Goal: Task Accomplishment & Management: Use online tool/utility

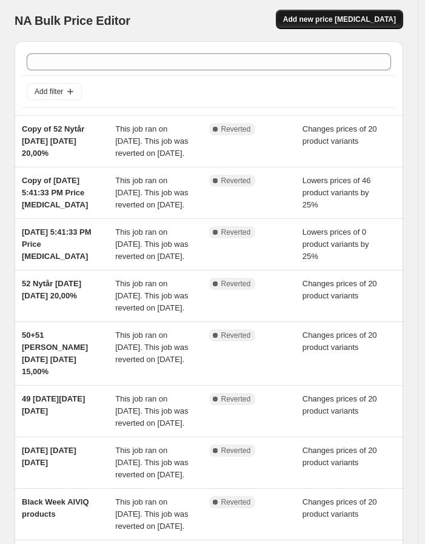
click at [376, 12] on button "Add new price [MEDICAL_DATA]" at bounding box center [339, 19] width 127 height 19
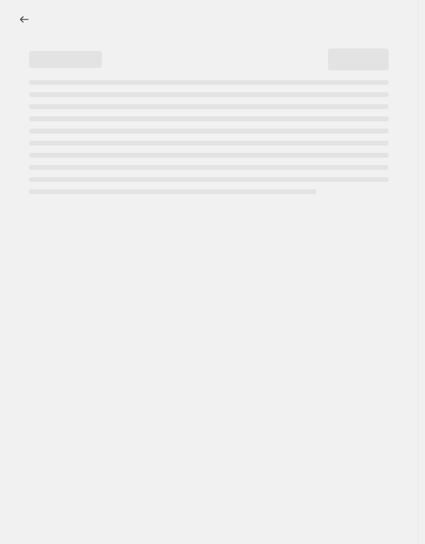
select select "percentage"
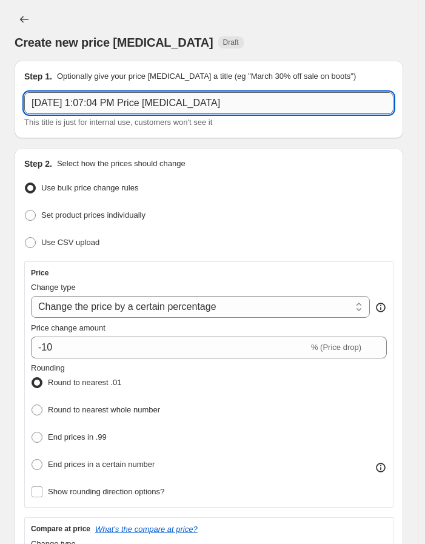
click at [172, 104] on input "[DATE] 1:07:04 PM Price [MEDICAL_DATA]" at bounding box center [208, 103] width 369 height 22
paste input "47+48 BLACK WEEK [DATE] [DATE] 25,00%"
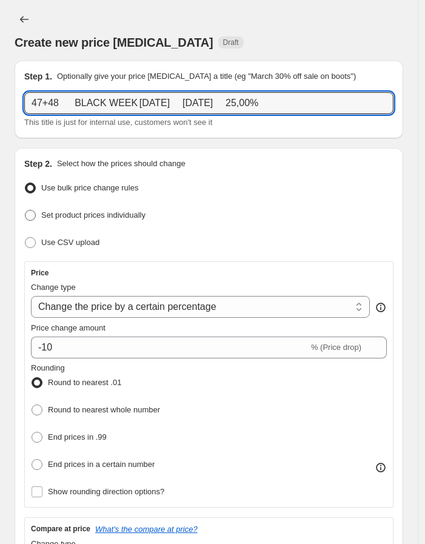
type input "47+48 BLACK WEEK [DATE] [DATE] 25,00%"
click at [123, 213] on span "Set product prices individually" at bounding box center [93, 214] width 104 height 9
click at [25, 210] on input "Set product prices individually" at bounding box center [25, 210] width 1 height 1
radio input "true"
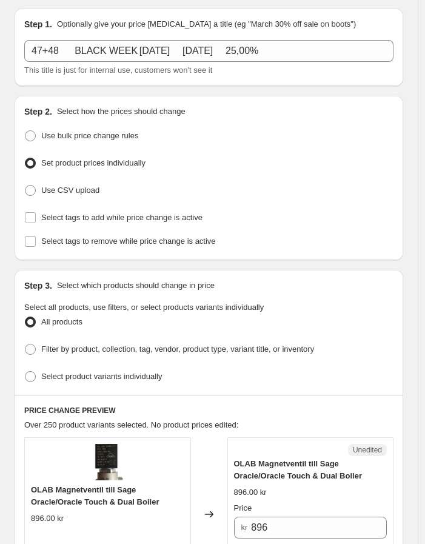
scroll to position [67, 0]
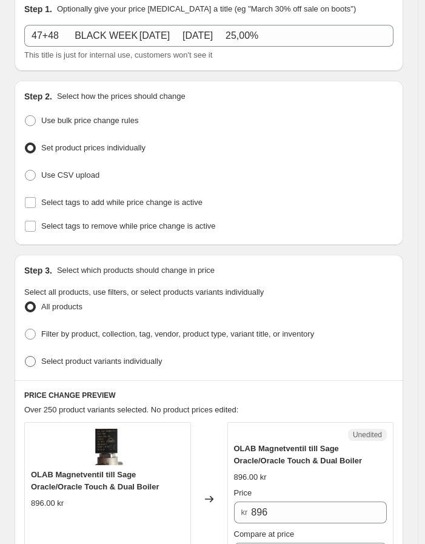
click at [98, 356] on span "Select product variants individually" at bounding box center [101, 360] width 121 height 9
click at [25, 356] on input "Select product variants individually" at bounding box center [25, 356] width 1 height 1
radio input "true"
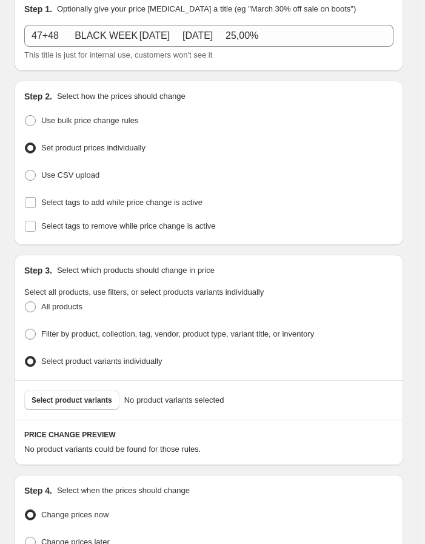
scroll to position [135, 0]
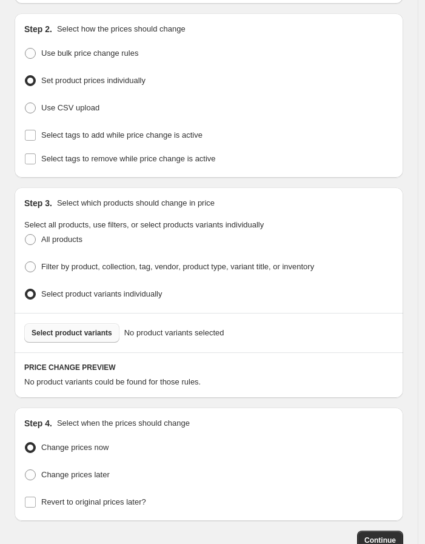
click at [88, 328] on span "Select product variants" at bounding box center [72, 333] width 81 height 10
click at [93, 472] on span "Change prices later" at bounding box center [75, 474] width 68 height 9
click at [25, 470] on input "Change prices later" at bounding box center [25, 469] width 1 height 1
radio input "true"
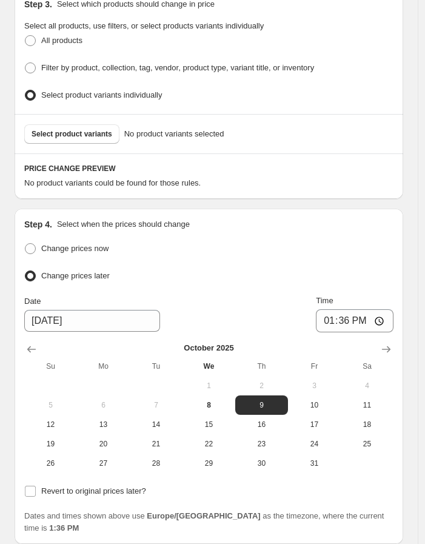
scroll to position [336, 0]
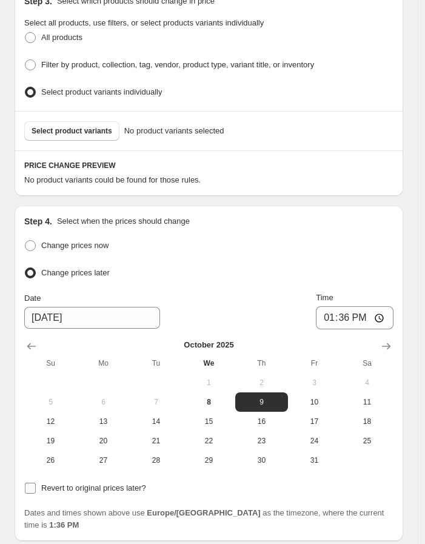
click at [73, 487] on label "Revert to original prices later?" at bounding box center [85, 487] width 122 height 17
click at [36, 487] on input "Revert to original prices later?" at bounding box center [30, 487] width 11 height 11
checkbox input "true"
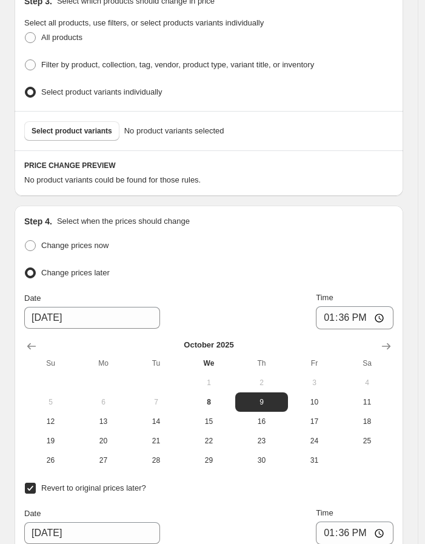
click at [327, 102] on div "Step 3. Select which products should change in price Select all products, use f…" at bounding box center [209, 47] width 389 height 125
click at [79, 121] on button "Select product variants" at bounding box center [71, 130] width 95 height 19
